Goal: Information Seeking & Learning: Learn about a topic

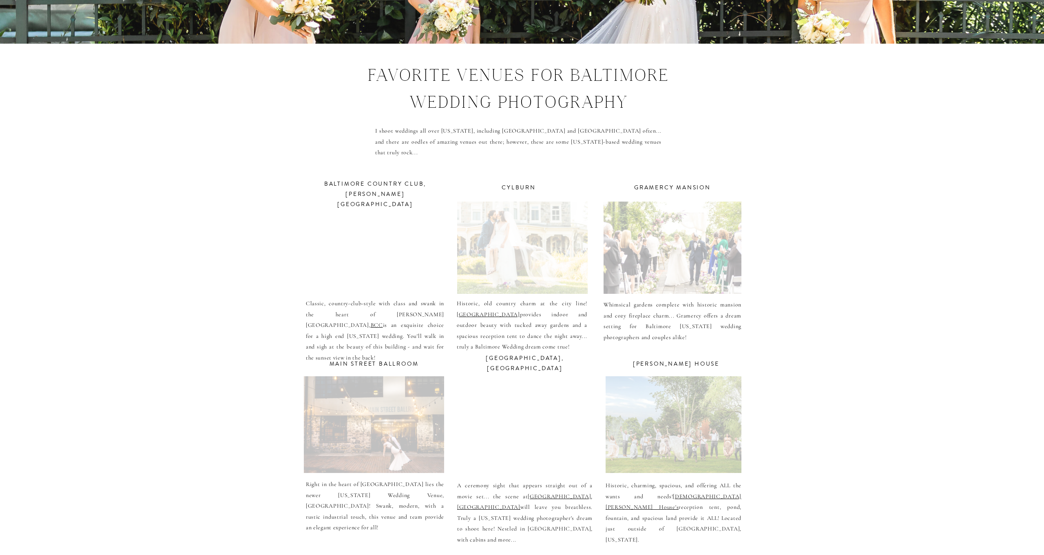
scroll to position [2674, 0]
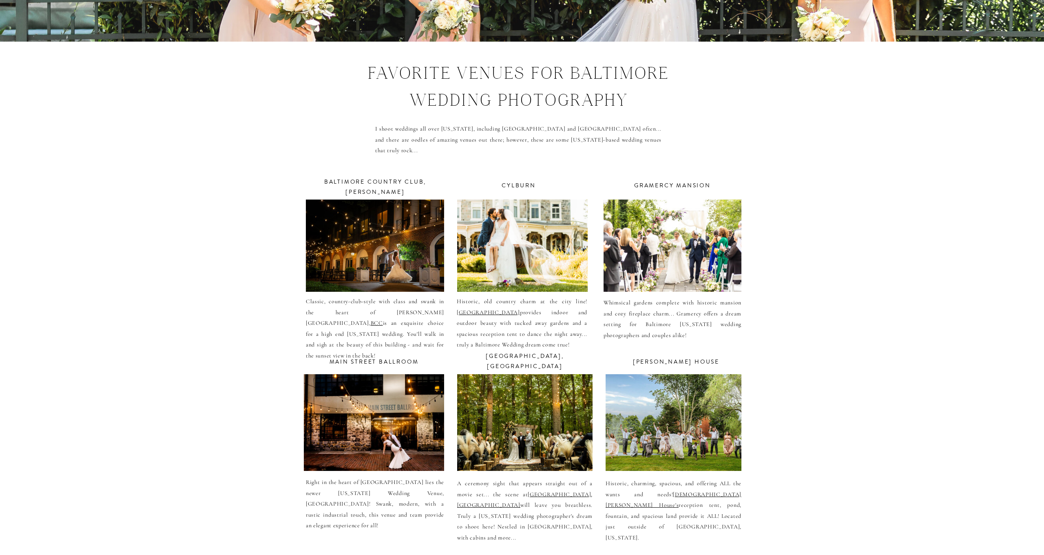
click at [519, 267] on div at bounding box center [522, 245] width 131 height 92
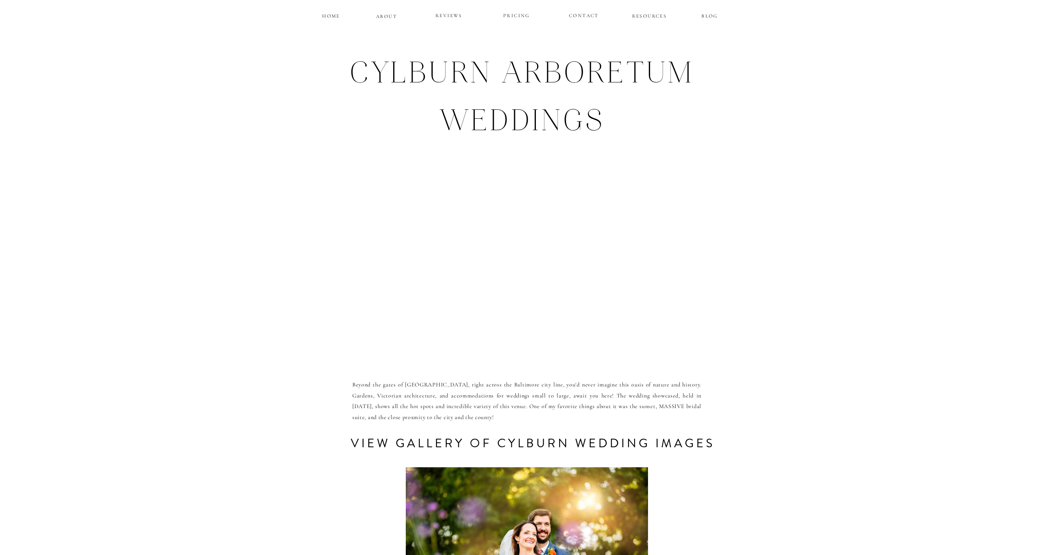
scroll to position [18, 0]
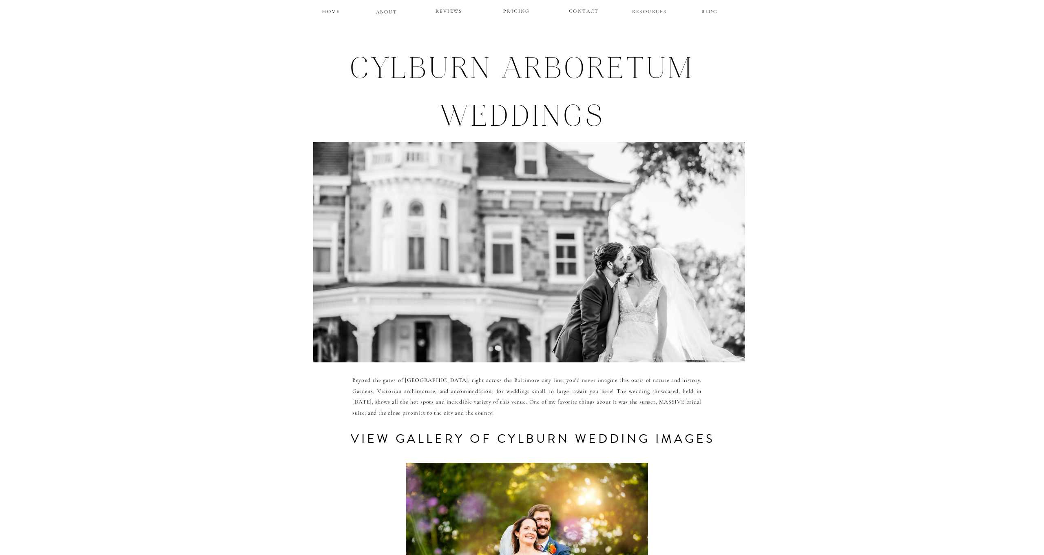
click at [471, 438] on h3 "view gallery of Cylburn Wedding images" at bounding box center [532, 439] width 395 height 22
click at [516, 298] on div at bounding box center [529, 252] width 432 height 220
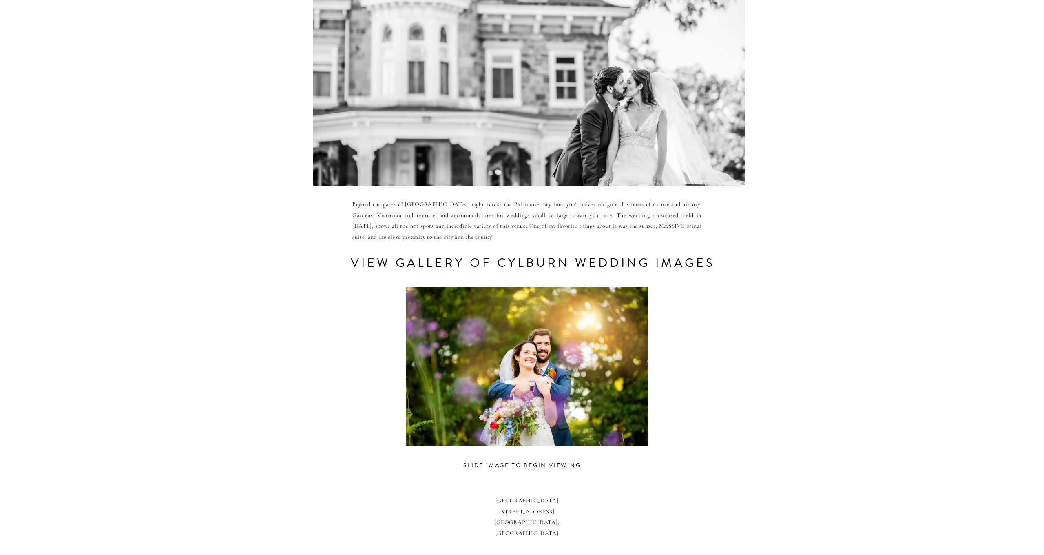
scroll to position [198, 0]
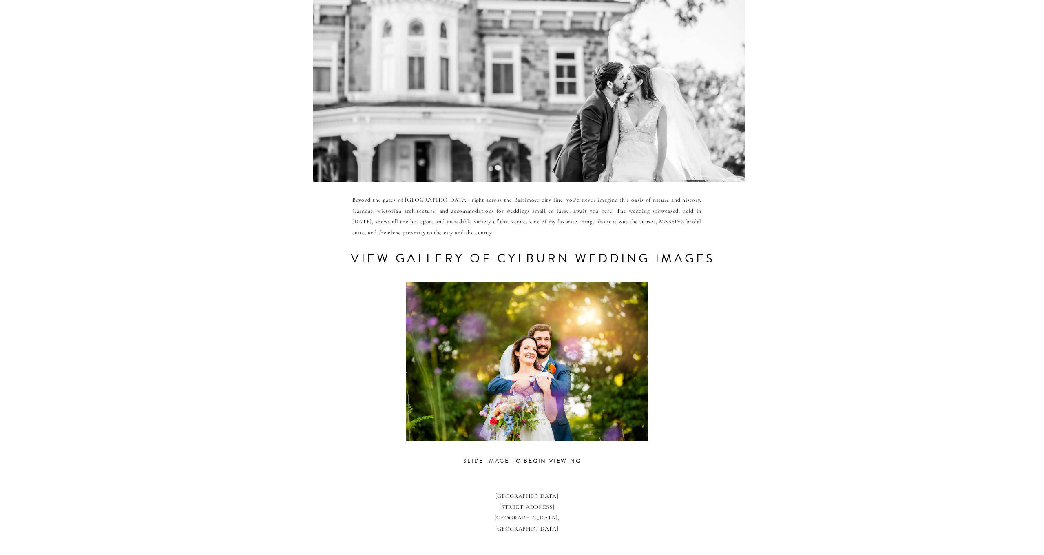
click at [527, 412] on div at bounding box center [527, 361] width 378 height 159
click at [528, 460] on h3 "slide image to begin viewing" at bounding box center [522, 462] width 151 height 12
click at [563, 370] on div at bounding box center [527, 361] width 378 height 159
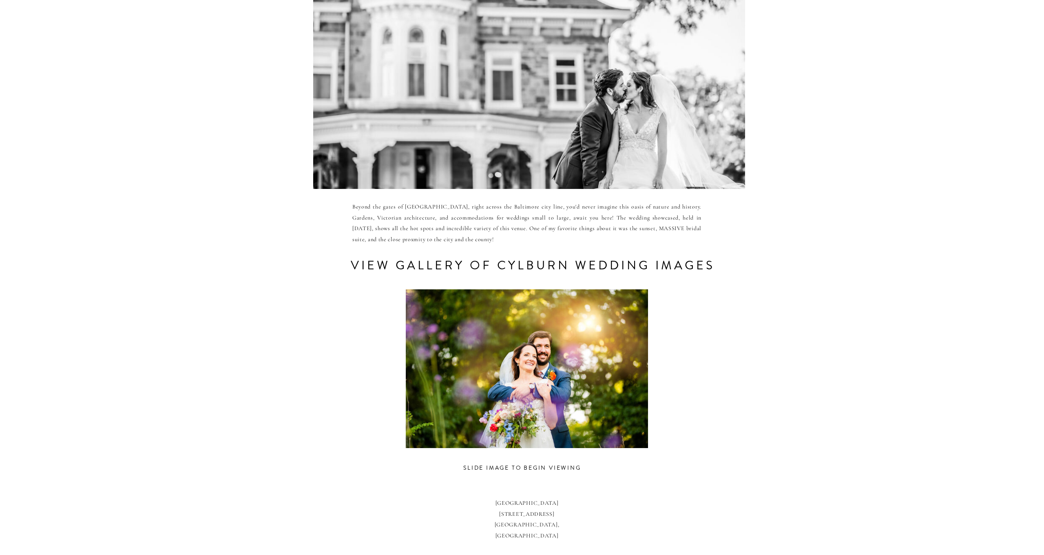
scroll to position [186, 0]
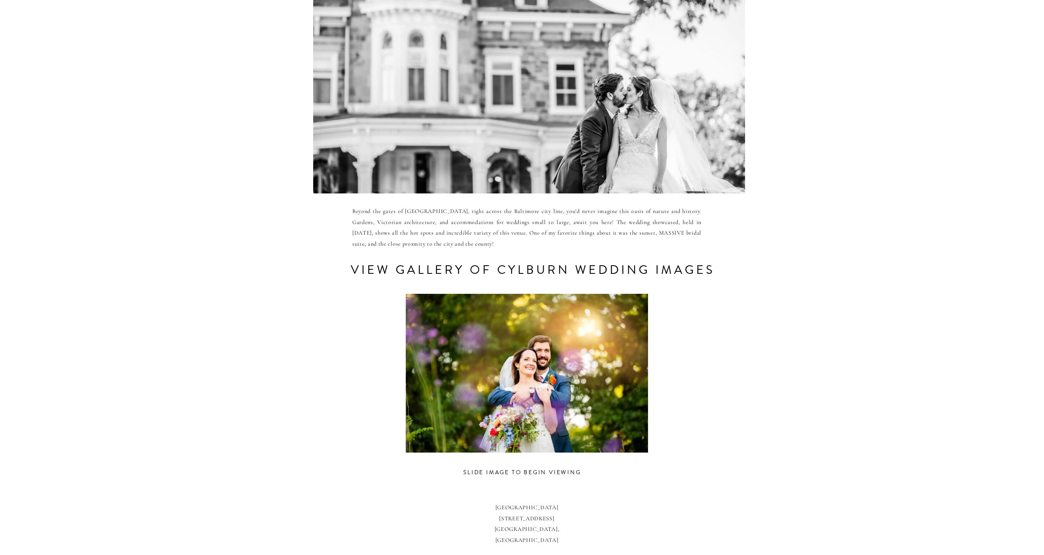
click at [514, 472] on h3 "slide image to begin viewing" at bounding box center [522, 473] width 151 height 12
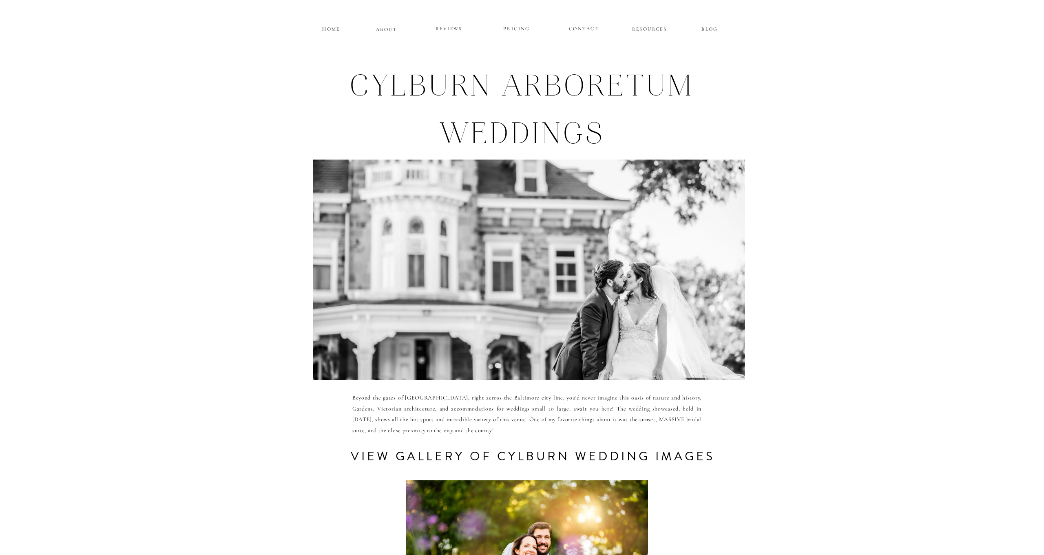
scroll to position [0, 0]
click at [496, 282] on div at bounding box center [529, 269] width 432 height 220
click at [552, 99] on h1 "Cylburn arboretum Weddings" at bounding box center [522, 88] width 374 height 44
click at [524, 30] on p "PRICING" at bounding box center [516, 29] width 49 height 10
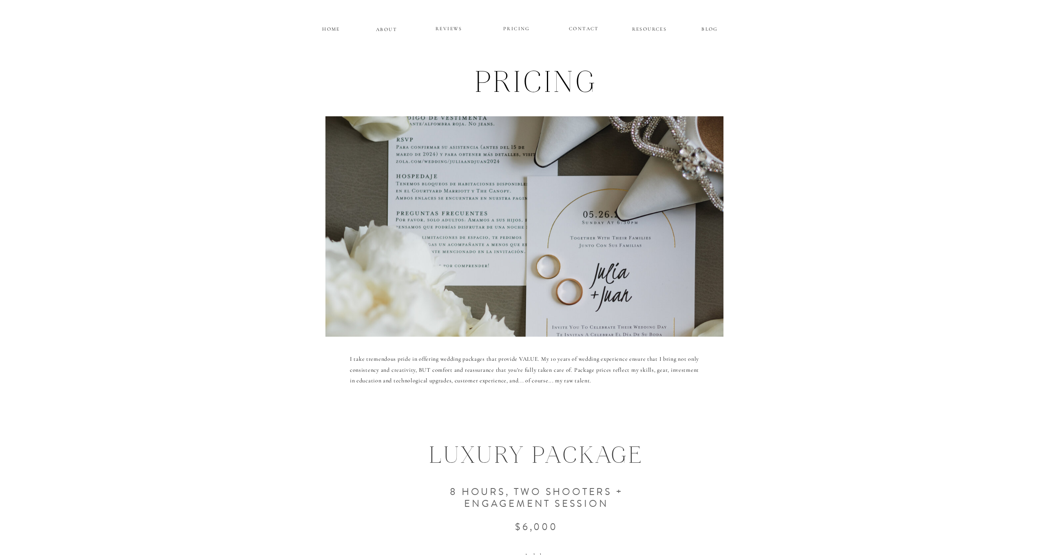
click at [655, 28] on p "RESOURCES" at bounding box center [649, 27] width 37 height 7
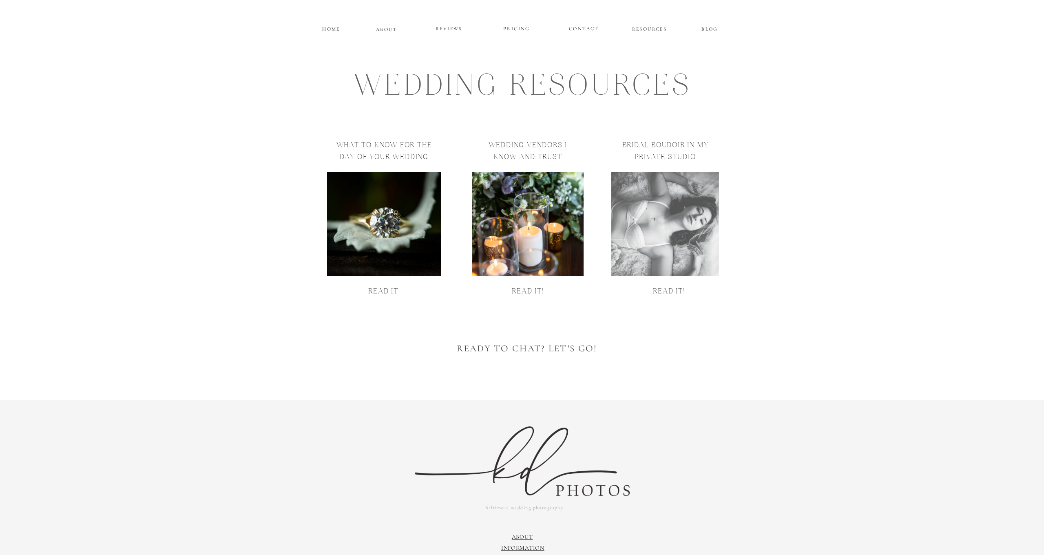
click at [709, 27] on p "BLOG" at bounding box center [709, 27] width 37 height 7
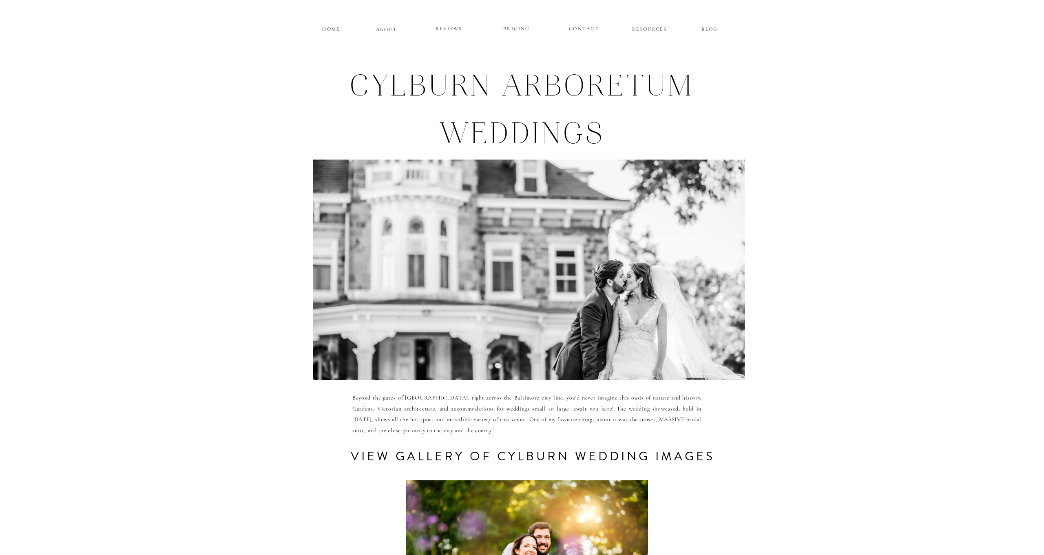
click at [539, 324] on div at bounding box center [529, 269] width 432 height 220
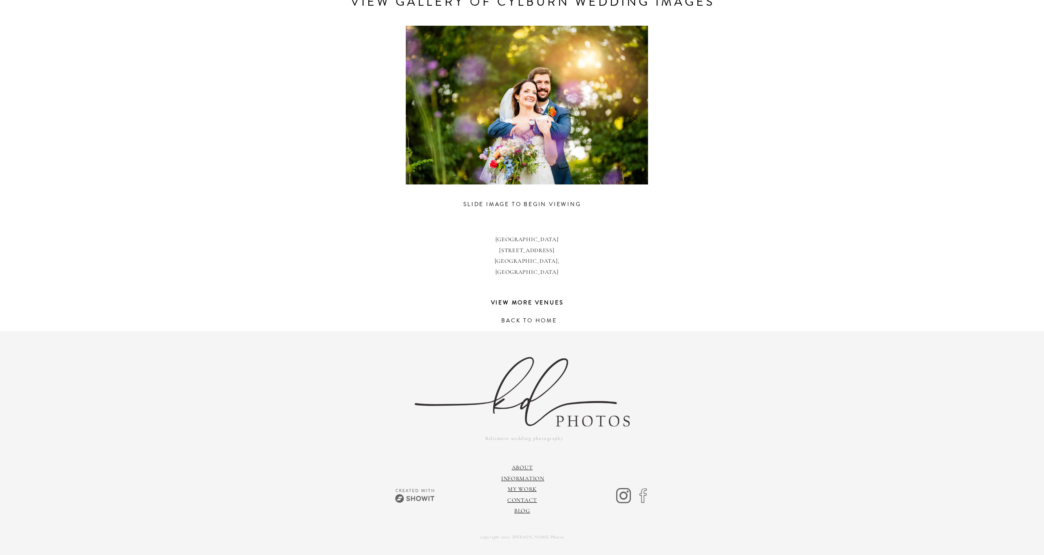
scroll to position [454, 0]
click at [475, 202] on h3 "slide image to begin viewing" at bounding box center [522, 205] width 151 height 12
click at [421, 146] on div at bounding box center [527, 105] width 378 height 159
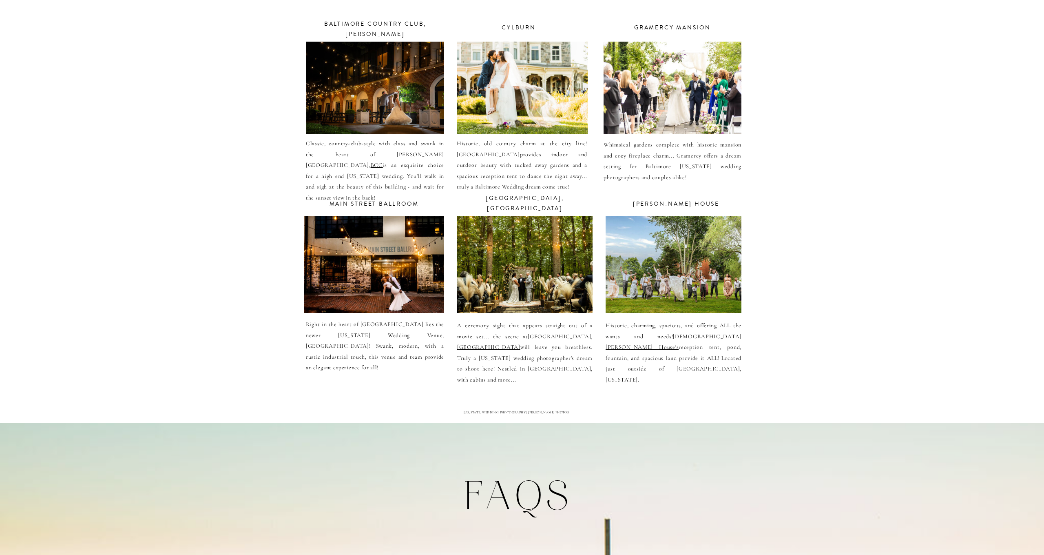
scroll to position [2833, 0]
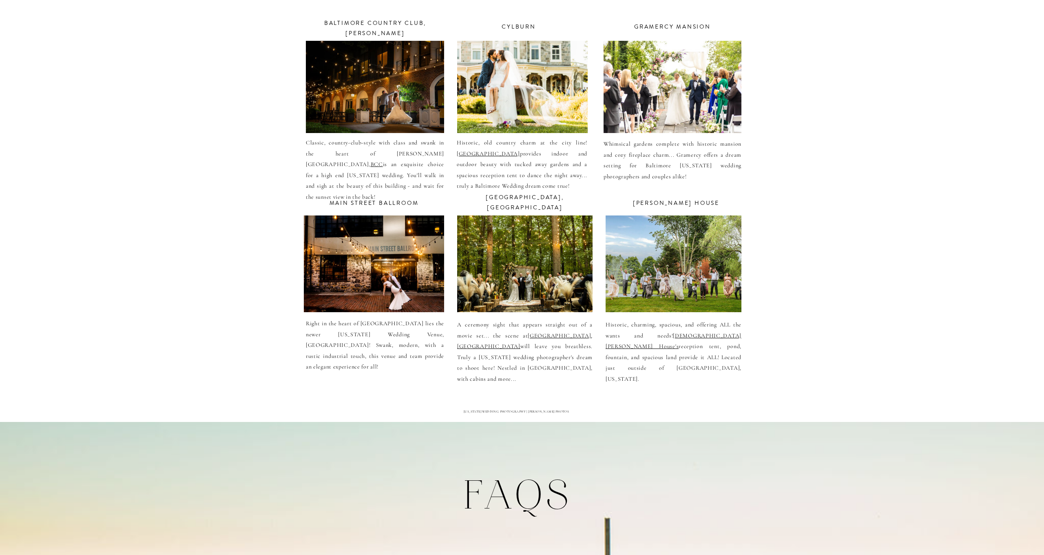
click at [505, 82] on div at bounding box center [522, 87] width 131 height 92
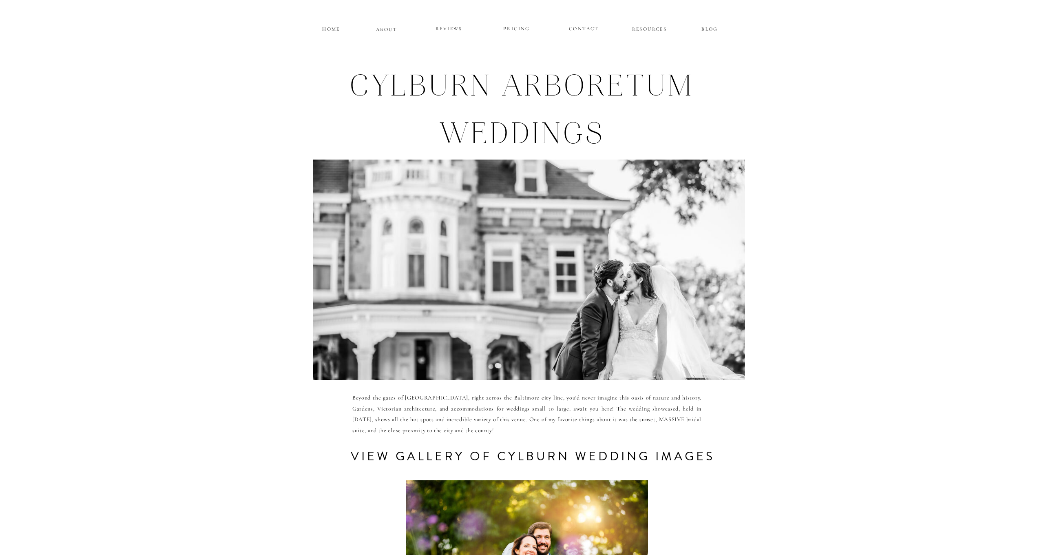
click at [528, 282] on div at bounding box center [529, 269] width 432 height 220
click at [521, 520] on div at bounding box center [527, 559] width 378 height 159
